Goal: Transaction & Acquisition: Subscribe to service/newsletter

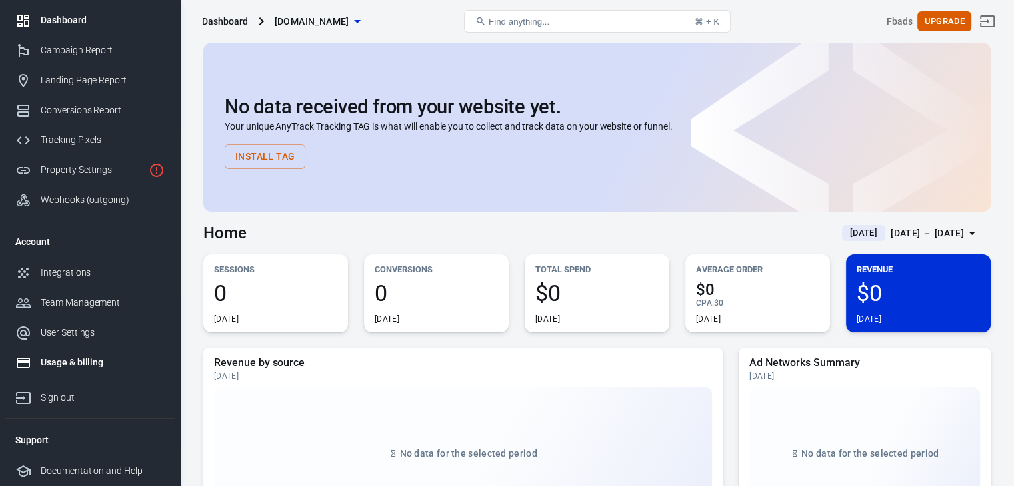
click at [71, 362] on div "Usage & billing" at bounding box center [103, 363] width 124 height 14
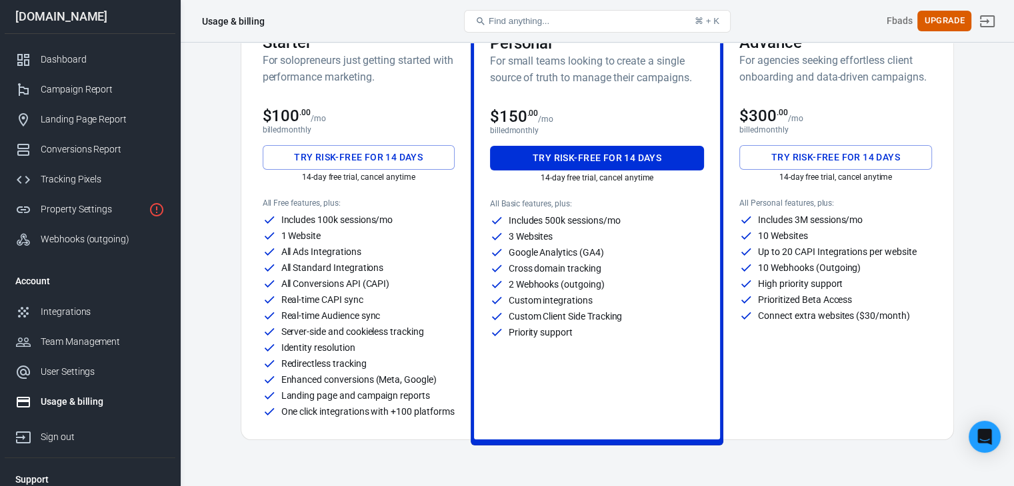
scroll to position [75, 0]
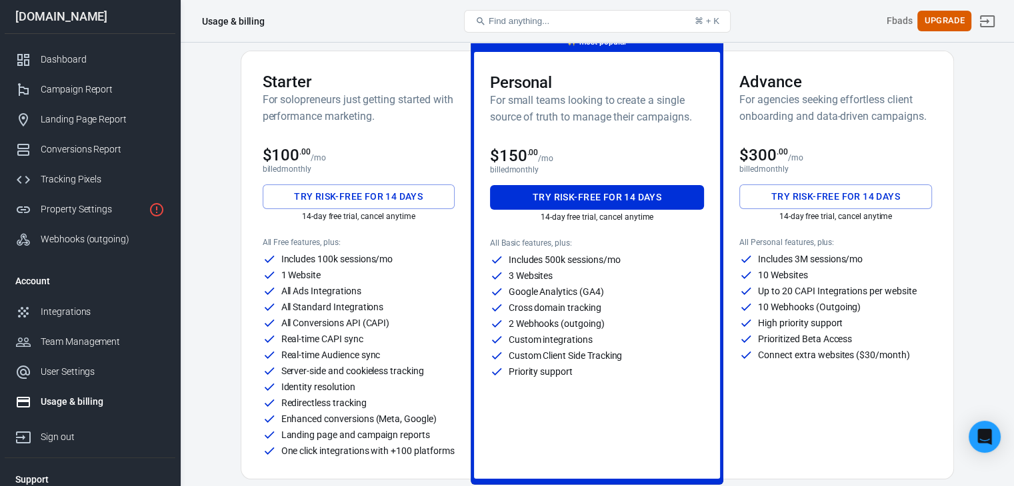
click at [856, 83] on h3 "Advance" at bounding box center [835, 82] width 192 height 19
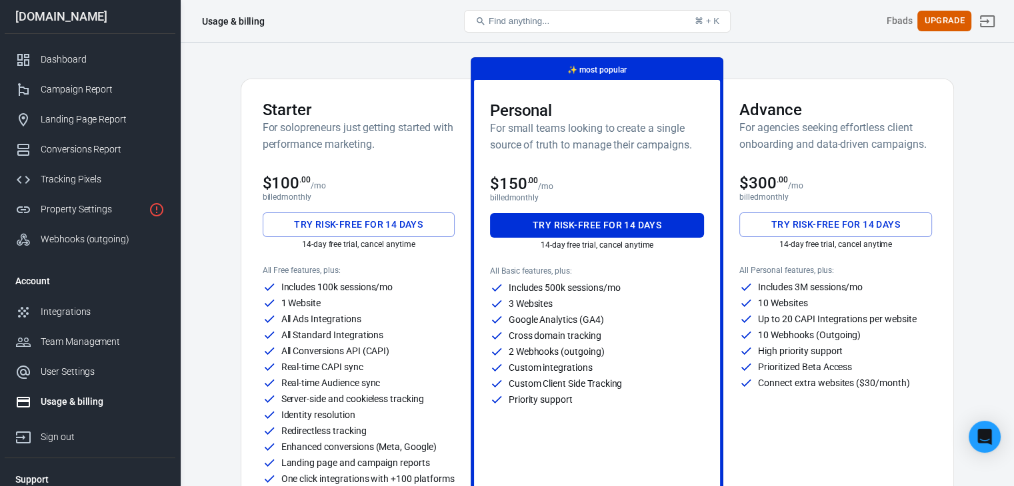
scroll to position [37, 0]
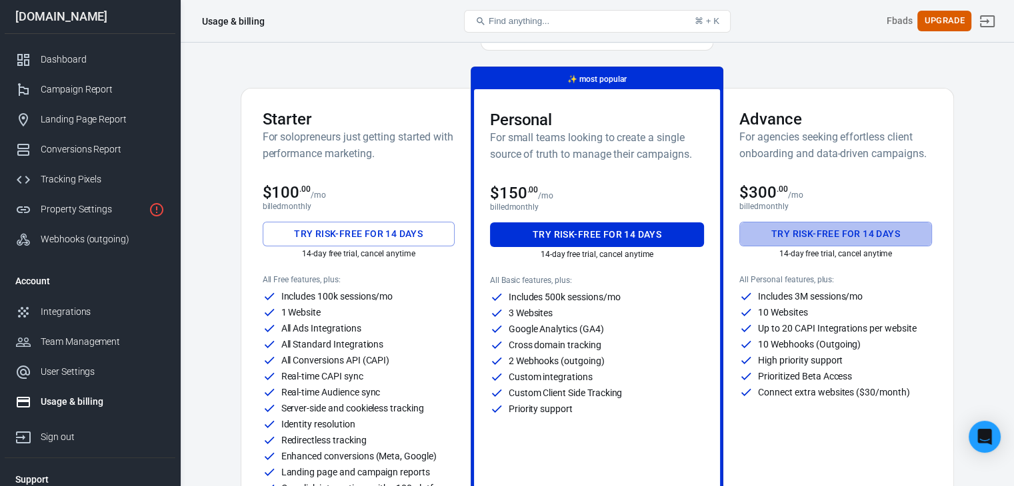
click at [857, 228] on button "Try risk-free for 14 days" at bounding box center [835, 234] width 192 height 25
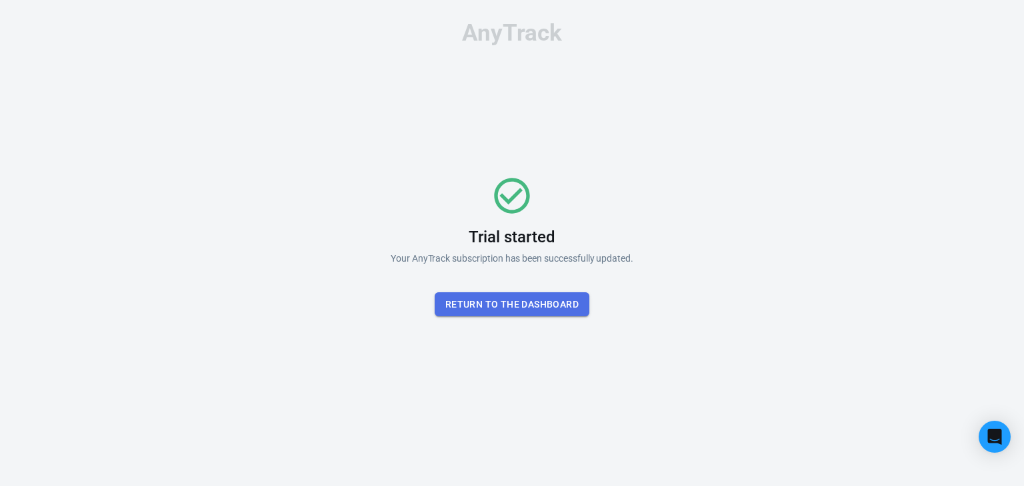
click at [521, 307] on button "Return To the dashboard" at bounding box center [511, 305] width 155 height 25
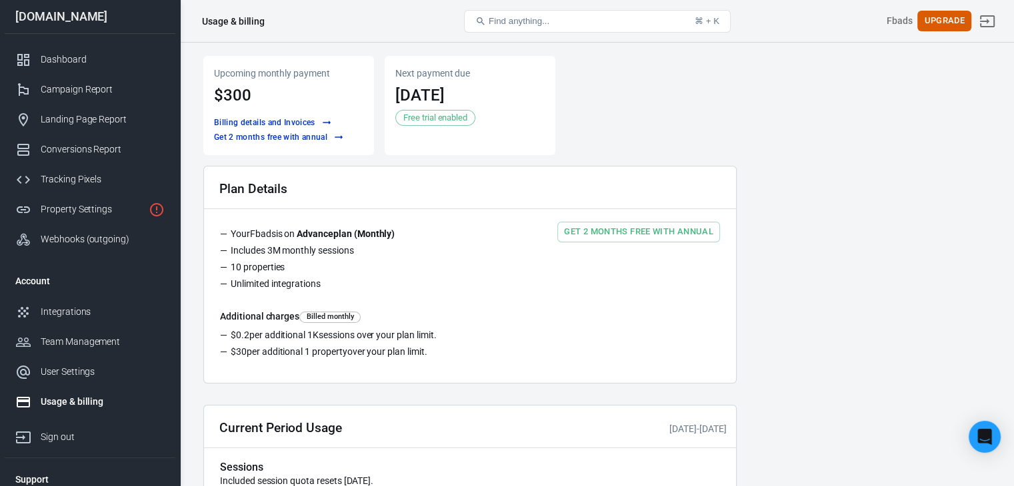
drag, startPoint x: 521, startPoint y: 307, endPoint x: 858, endPoint y: 205, distance: 352.4
click at [768, 205] on main "Upcoming monthly payment $300 Billing details and Invoices Get 2 months free wi…" at bounding box center [596, 473] width 787 height 835
click at [83, 179] on div "Tracking Pixels" at bounding box center [103, 180] width 124 height 14
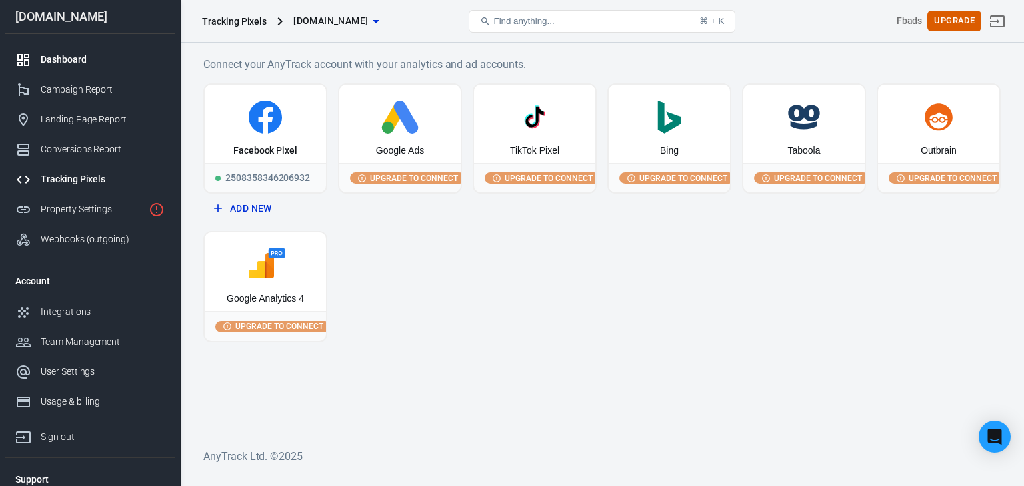
click at [72, 55] on div "Dashboard" at bounding box center [103, 60] width 124 height 14
